Goal: Navigation & Orientation: Find specific page/section

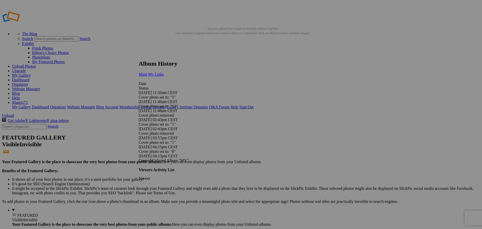
click at [164, 72] on span "My Links" at bounding box center [156, 74] width 16 height 4
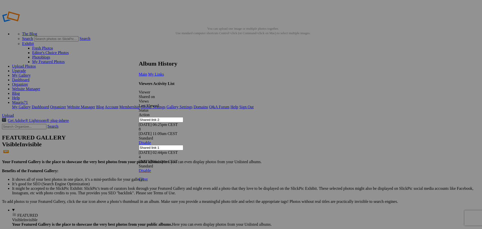
click at [139, 55] on link at bounding box center [139, 55] width 0 height 0
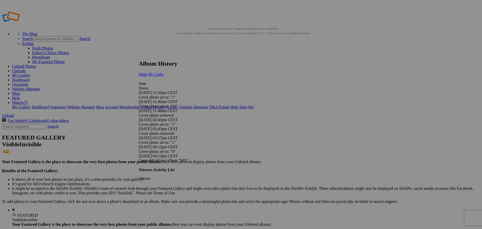
click at [164, 72] on span "My Links" at bounding box center [156, 74] width 16 height 4
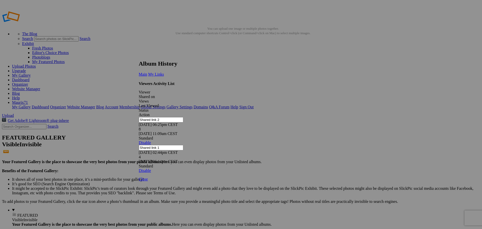
click at [139, 55] on link at bounding box center [139, 55] width 0 height 0
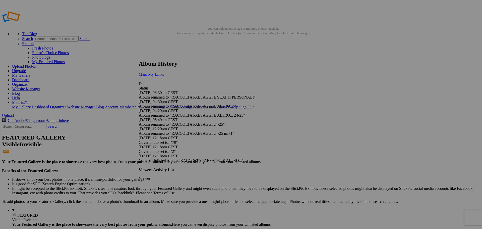
click at [164, 72] on span "My Links" at bounding box center [156, 74] width 16 height 4
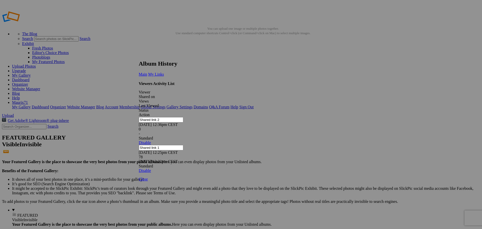
click at [139, 55] on link at bounding box center [139, 55] width 0 height 0
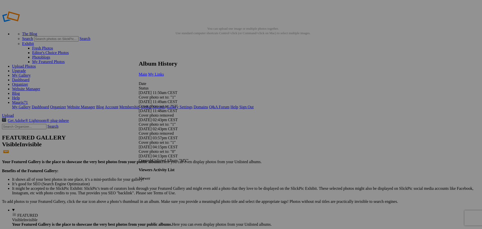
click at [164, 72] on span "My Links" at bounding box center [156, 74] width 16 height 4
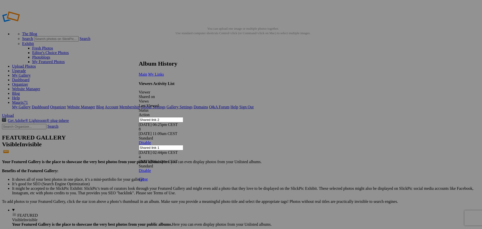
click at [139, 55] on link at bounding box center [139, 55] width 0 height 0
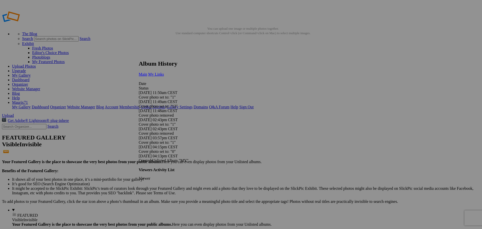
click at [164, 72] on link "My Links" at bounding box center [156, 74] width 16 height 4
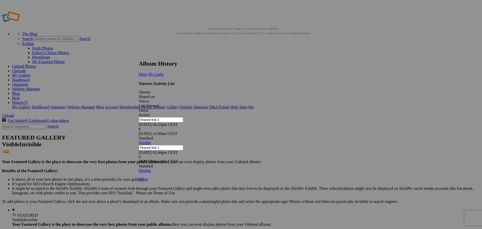
click at [139, 55] on link at bounding box center [139, 55] width 0 height 0
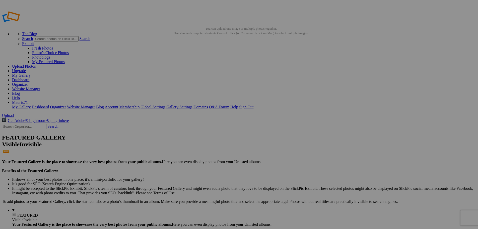
click at [29, 78] on link "Dashboard" at bounding box center [20, 80] width 17 height 4
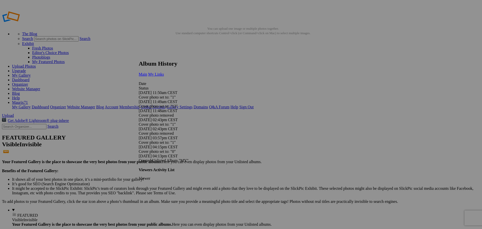
click at [164, 72] on span "My Links" at bounding box center [156, 74] width 16 height 4
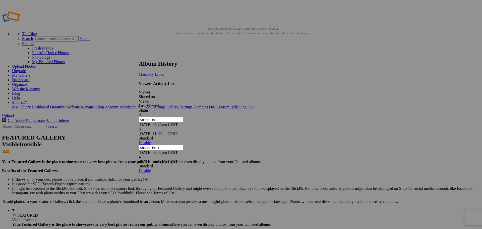
click at [139, 55] on link at bounding box center [139, 55] width 0 height 0
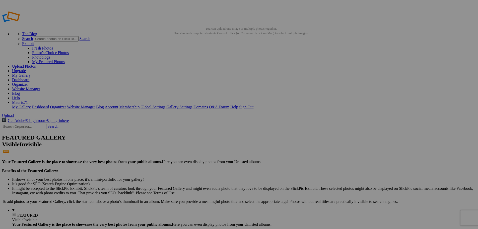
click at [29, 78] on link "Dashboard" at bounding box center [20, 80] width 17 height 4
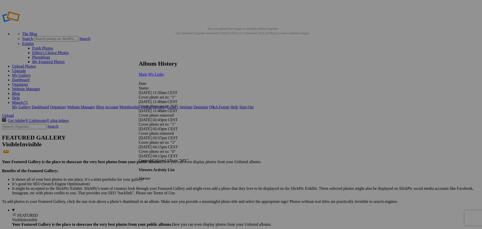
click at [164, 72] on span "My Links" at bounding box center [156, 74] width 16 height 4
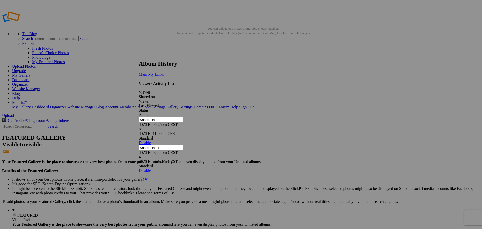
click at [139, 55] on link at bounding box center [139, 55] width 0 height 0
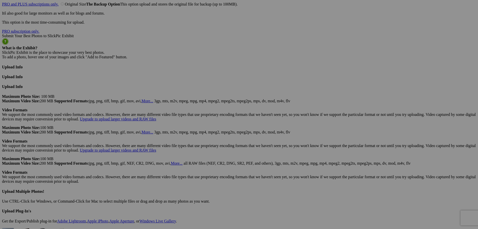
scroll to position [997, 0]
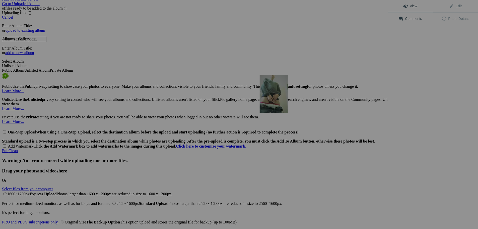
scroll to position [1582, 0]
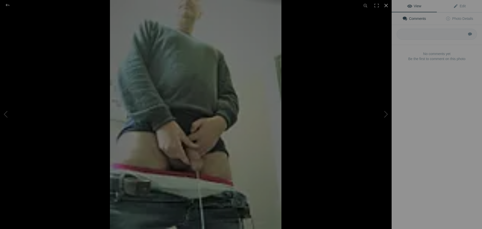
click at [386, 5] on div at bounding box center [385, 5] width 11 height 11
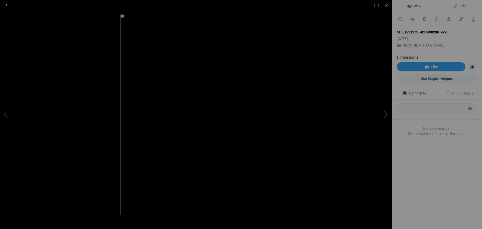
click at [385, 6] on div at bounding box center [385, 5] width 11 height 11
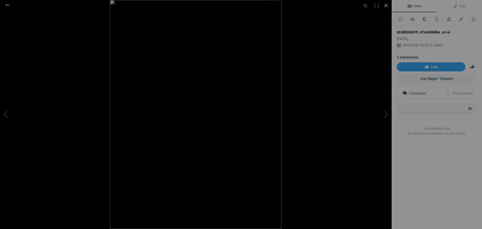
click at [387, 7] on div at bounding box center [385, 5] width 11 height 11
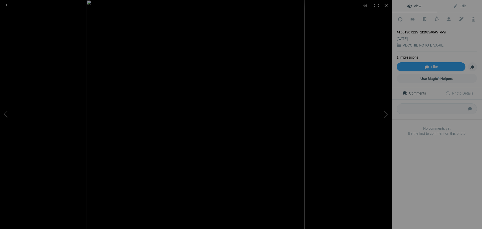
click at [384, 5] on div at bounding box center [385, 5] width 11 height 11
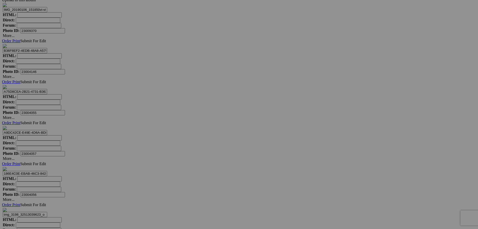
scroll to position [1607, 0]
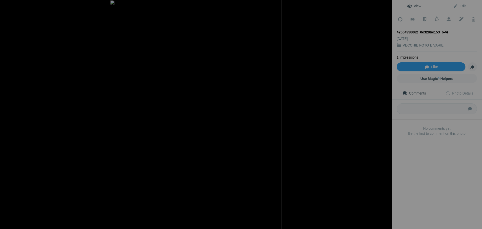
click at [388, 3] on div at bounding box center [385, 5] width 11 height 11
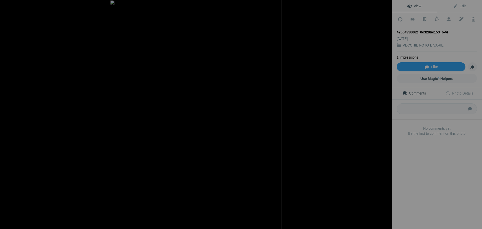
click at [386, 5] on div at bounding box center [385, 5] width 11 height 11
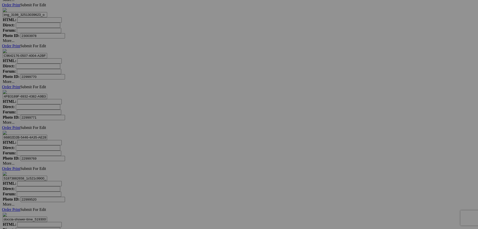
scroll to position [1783, 0]
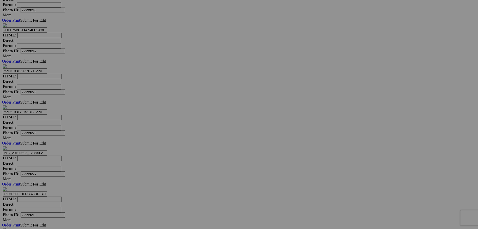
scroll to position [4217, 0]
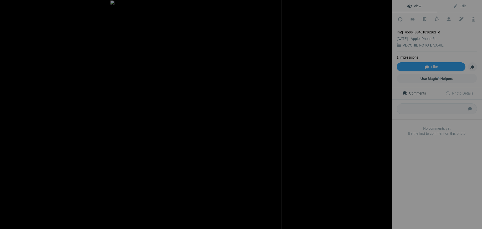
click at [386, 4] on div at bounding box center [385, 5] width 11 height 11
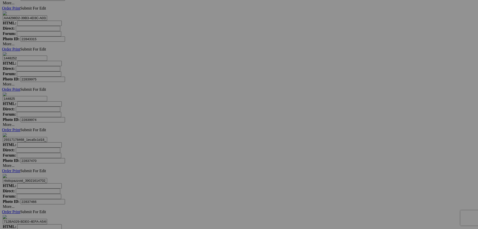
scroll to position [4267, 0]
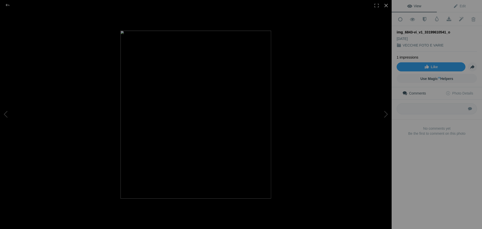
click at [386, 4] on div at bounding box center [385, 5] width 11 height 11
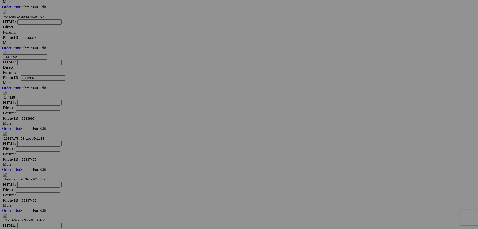
scroll to position [4392, 0]
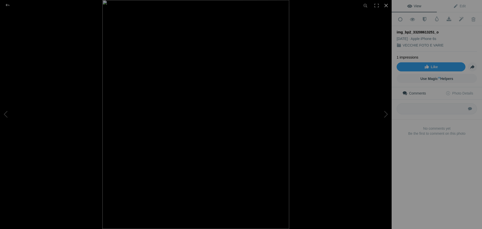
click at [385, 5] on div at bounding box center [385, 5] width 11 height 11
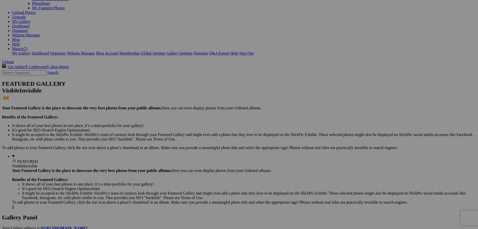
scroll to position [0, 0]
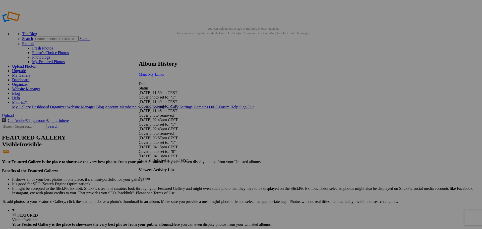
click at [164, 72] on link "My Links" at bounding box center [156, 74] width 16 height 4
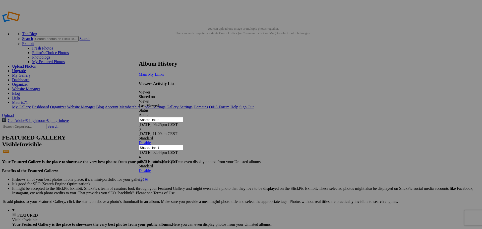
click at [139, 55] on link at bounding box center [139, 55] width 0 height 0
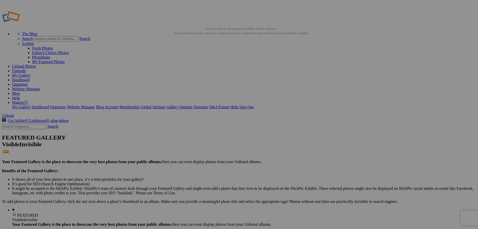
click at [29, 78] on link "Dashboard" at bounding box center [20, 80] width 17 height 4
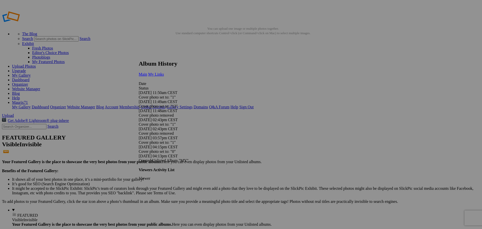
click at [164, 72] on span "My Links" at bounding box center [156, 74] width 16 height 4
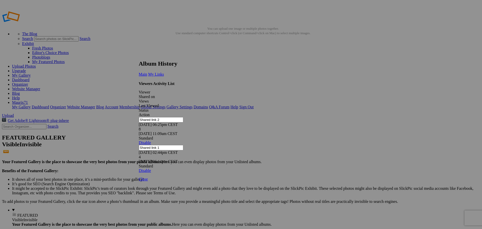
click at [139, 55] on link at bounding box center [139, 55] width 0 height 0
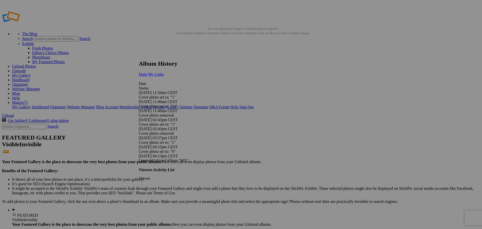
click at [164, 72] on span "My Links" at bounding box center [156, 74] width 16 height 4
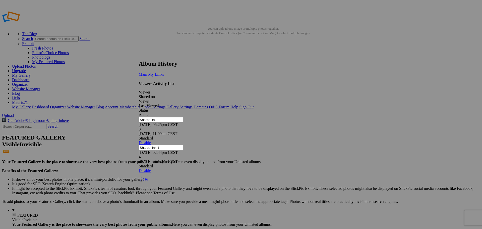
click at [139, 55] on link at bounding box center [139, 55] width 0 height 0
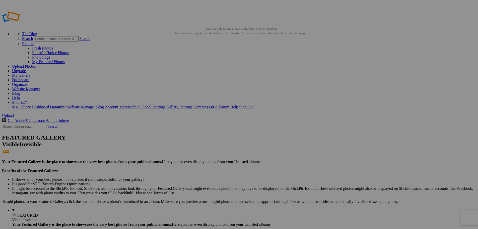
drag, startPoint x: 0, startPoint y: 0, endPoint x: 43, endPoint y: 92, distance: 101.9
click at [29, 78] on link "Dashboard" at bounding box center [20, 80] width 17 height 4
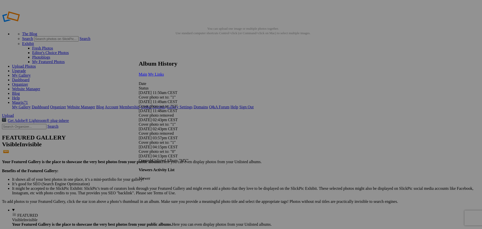
click at [164, 72] on span "My Links" at bounding box center [156, 74] width 16 height 4
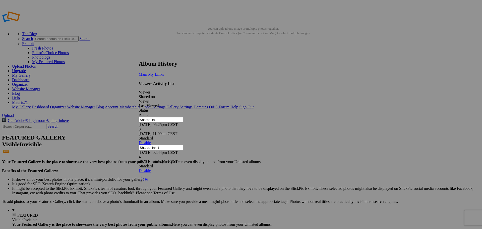
click at [338, 60] on h2 "Album History" at bounding box center [239, 63] width 201 height 7
click at [139, 55] on link at bounding box center [139, 55] width 0 height 0
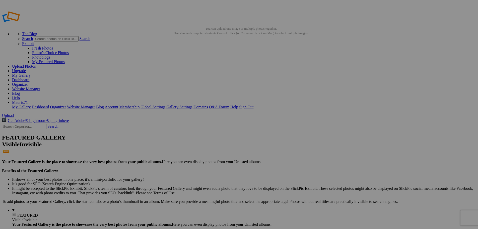
click at [29, 78] on link "Dashboard" at bounding box center [20, 80] width 17 height 4
